Goal: Navigation & Orientation: Find specific page/section

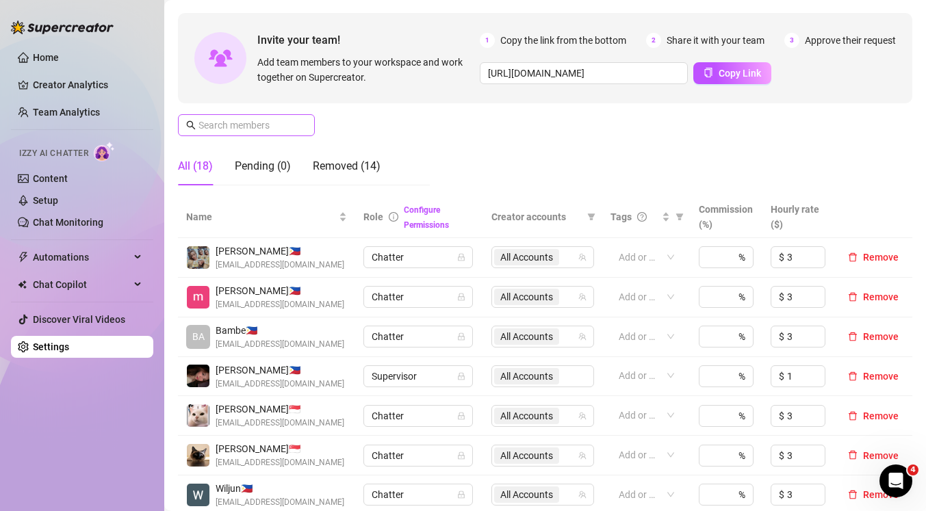
scroll to position [1, 0]
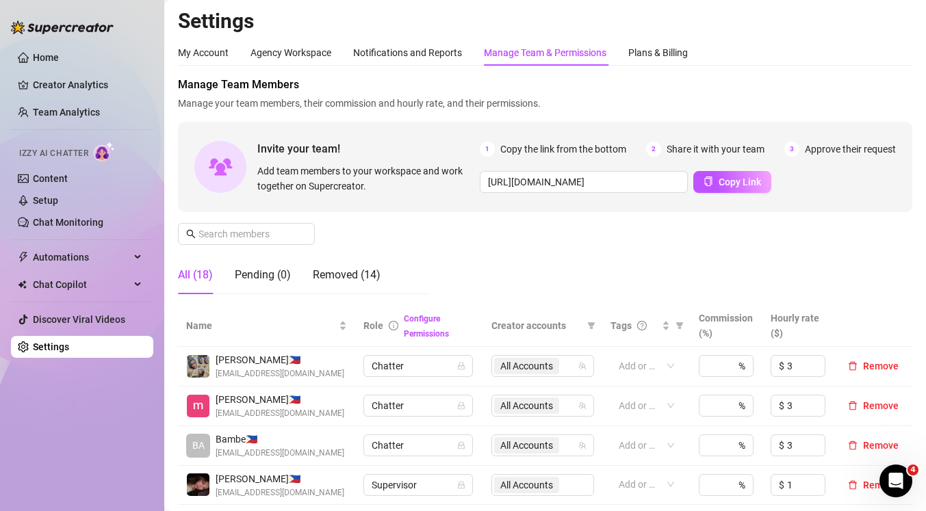
click at [34, 69] on ul "Home Creator Analytics Team Analytics Izzy AI Chatter Content Setup Chat Monito…" at bounding box center [82, 202] width 142 height 322
click at [47, 52] on link "Home" at bounding box center [46, 57] width 26 height 11
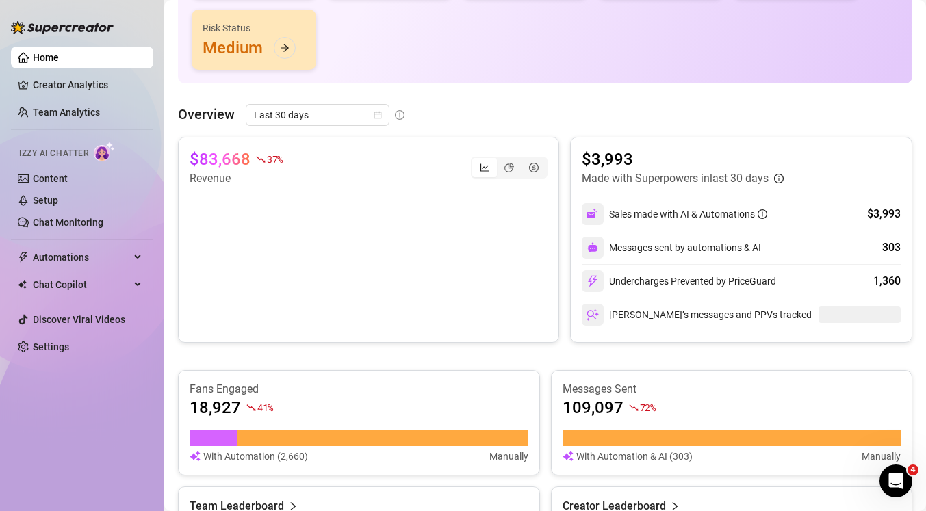
scroll to position [210, 0]
